Goal: Transaction & Acquisition: Purchase product/service

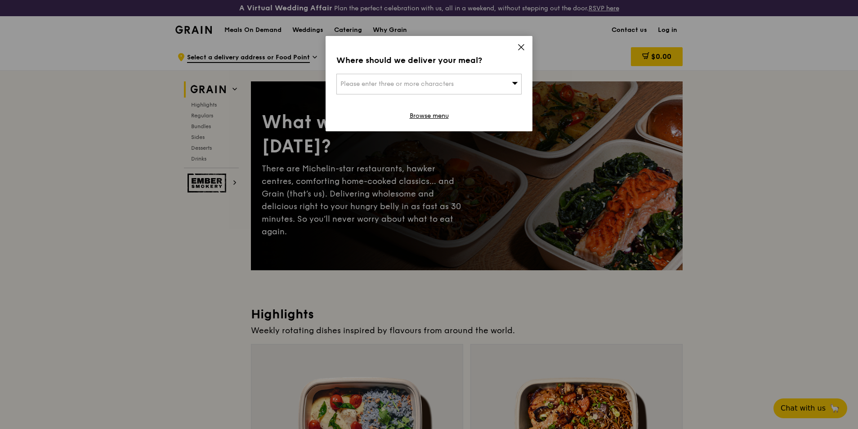
click at [472, 81] on div "Please enter three or more characters" at bounding box center [428, 84] width 185 height 21
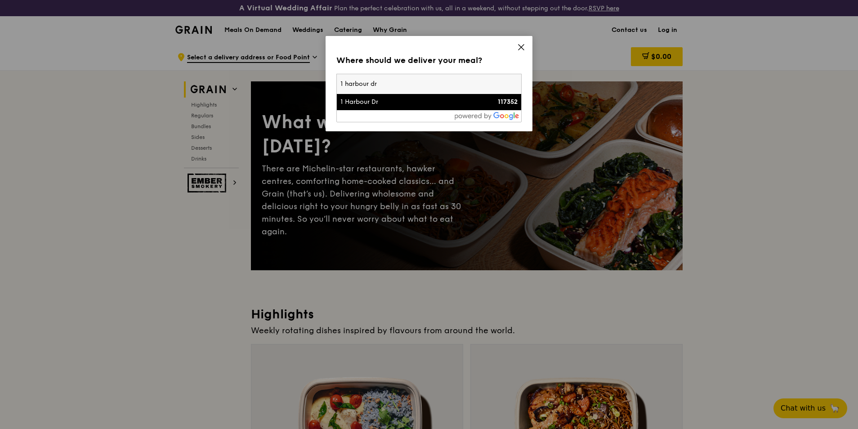
type input "1 harbour dr"
click at [412, 106] on div "1 Harbour Dr" at bounding box center [407, 102] width 133 height 9
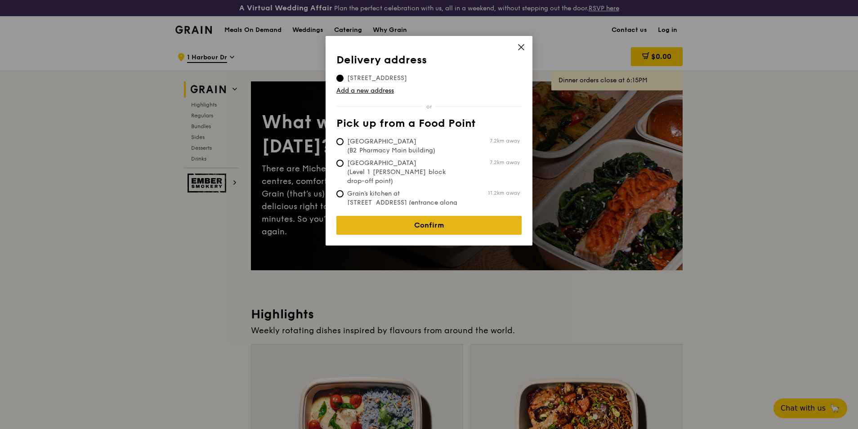
click at [394, 224] on link "Confirm" at bounding box center [428, 225] width 185 height 19
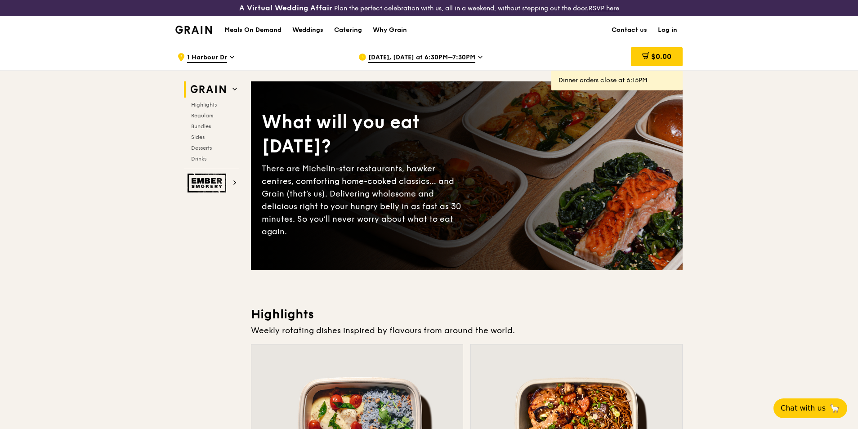
click at [384, 57] on span "[DATE], [DATE] at 6:30PM–7:30PM" at bounding box center [421, 58] width 107 height 10
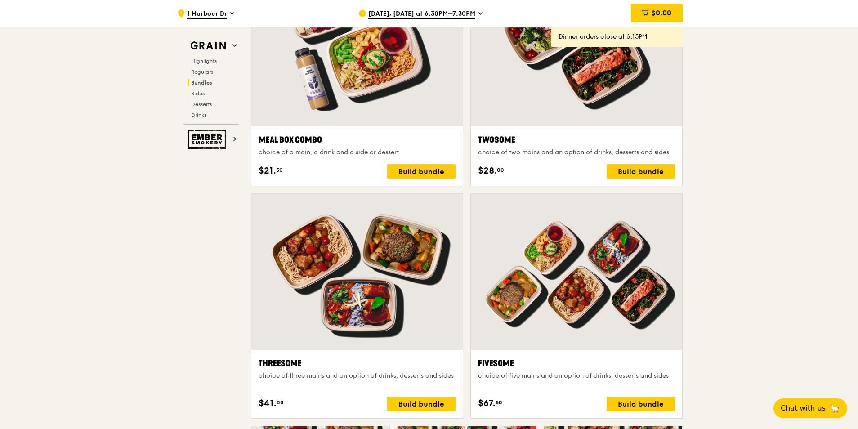
scroll to position [1391, 0]
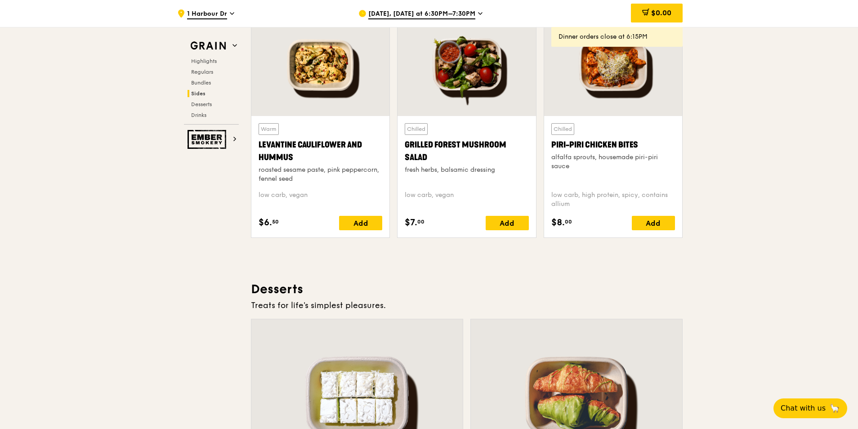
scroll to position [2290, 0]
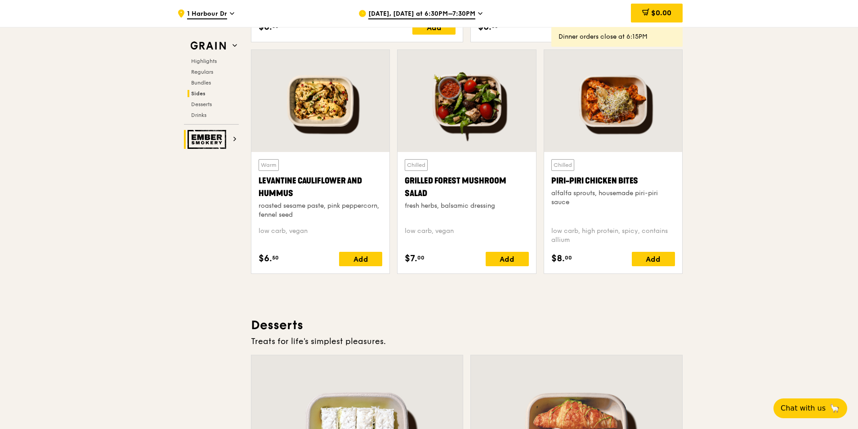
click at [236, 141] on icon at bounding box center [235, 139] width 4 height 4
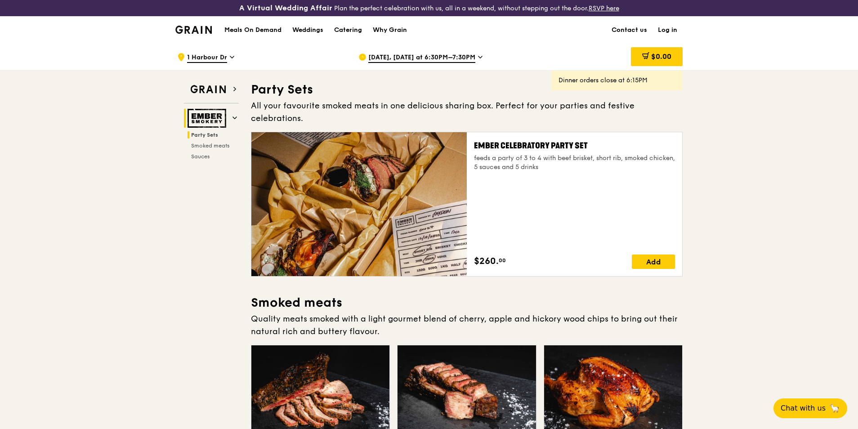
click at [232, 116] on h2 "Ember Smokery" at bounding box center [211, 118] width 55 height 19
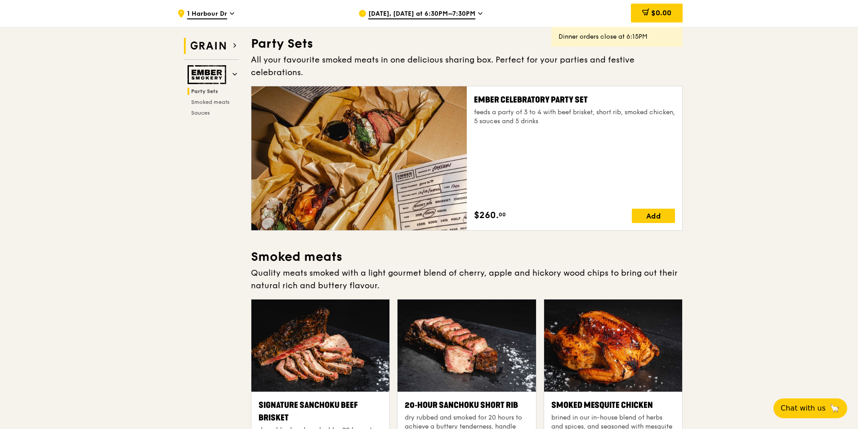
click at [207, 43] on img at bounding box center [208, 46] width 41 height 16
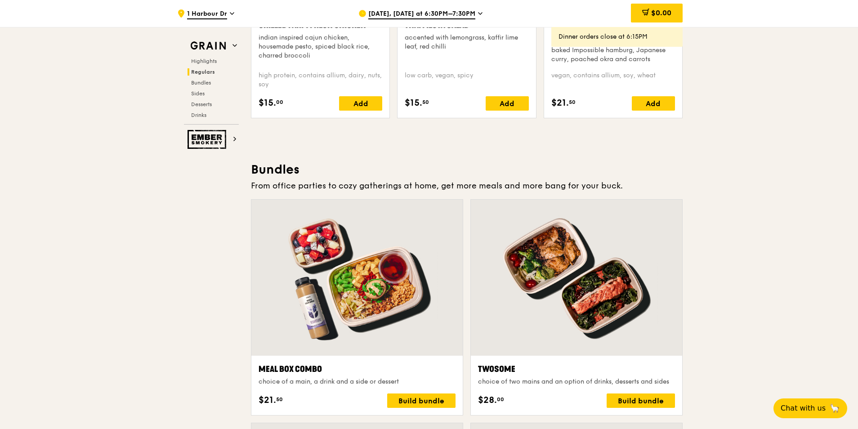
scroll to position [1304, 0]
